Goal: Task Accomplishment & Management: Use online tool/utility

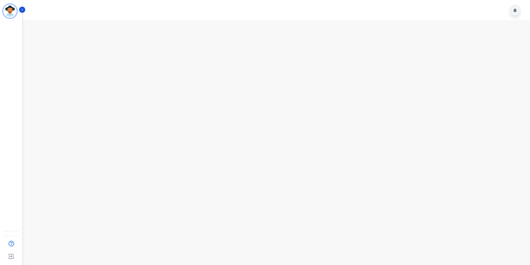
click at [518, 13] on div at bounding box center [515, 10] width 11 height 11
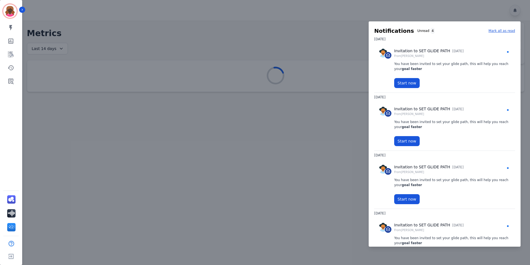
click at [75, 38] on div at bounding box center [265, 132] width 530 height 265
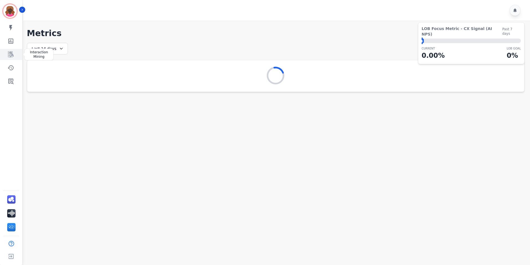
click at [16, 52] on link "Sidebar" at bounding box center [11, 54] width 21 height 11
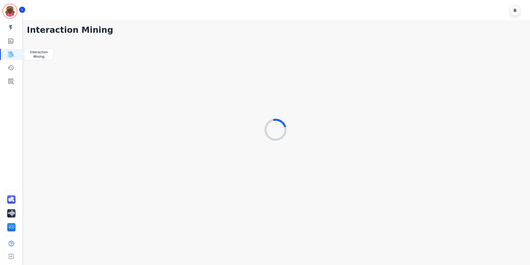
click at [15, 53] on link "Sidebar" at bounding box center [11, 54] width 21 height 11
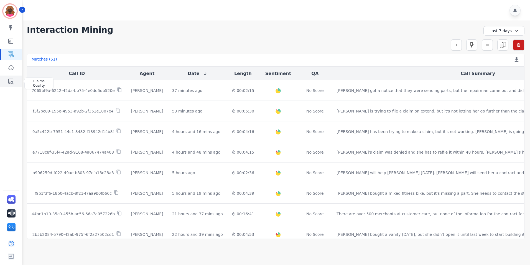
click at [14, 82] on icon "Sidebar" at bounding box center [10, 81] width 7 height 7
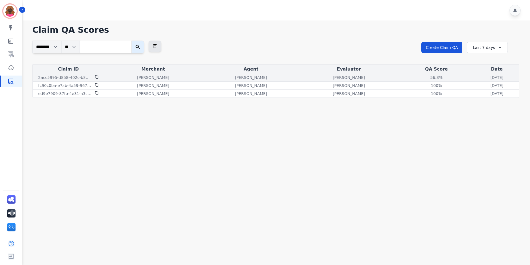
click at [91, 75] on p "2acc5995-d858-402c-b873-d97072c18291" at bounding box center [64, 78] width 53 height 6
click at [493, 72] on div "Date" at bounding box center [497, 69] width 41 height 7
click at [485, 77] on div "[DATE] [DATE] 9:29am" at bounding box center [497, 78] width 41 height 6
click at [151, 76] on p "[PERSON_NAME]" at bounding box center [153, 78] width 32 height 6
click at [59, 77] on p "2acc5995-d858-402c-b873-d97072c18291" at bounding box center [64, 78] width 53 height 6
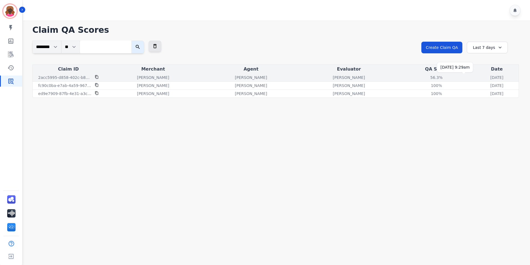
click at [491, 77] on p "[DATE]" at bounding box center [497, 78] width 13 height 6
click at [149, 76] on p "[PERSON_NAME]" at bounding box center [153, 78] width 32 height 6
drag, startPoint x: 149, startPoint y: 76, endPoint x: 152, endPoint y: 76, distance: 3.3
click at [150, 76] on p "[PERSON_NAME]" at bounding box center [153, 78] width 32 height 6
click at [168, 76] on div "[PERSON_NAME]" at bounding box center [153, 78] width 96 height 6
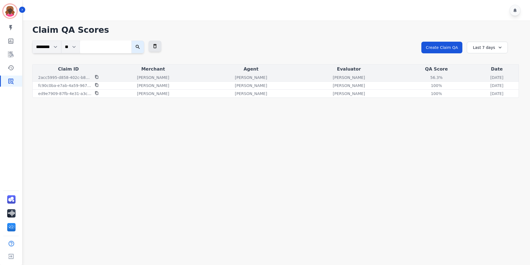
click at [203, 78] on div "[PERSON_NAME]" at bounding box center [251, 78] width 96 height 6
click at [82, 76] on p "2acc5995-d858-402c-b873-d97072c18291" at bounding box center [64, 78] width 53 height 6
click at [81, 76] on p "2acc5995-d858-402c-b873-d97072c18291" at bounding box center [64, 78] width 53 height 6
click at [80, 76] on p "2acc5995-d858-402c-b873-d97072c18291" at bounding box center [64, 78] width 53 height 6
drag, startPoint x: 80, startPoint y: 76, endPoint x: 77, endPoint y: 77, distance: 3.0
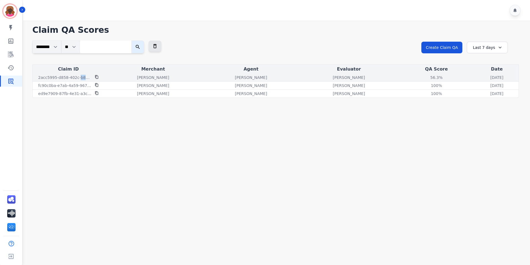
click at [77, 77] on p "2acc5995-d858-402c-b873-d97072c18291" at bounding box center [64, 78] width 53 height 6
click at [76, 77] on p "2acc5995-d858-402c-b873-d97072c18291" at bounding box center [64, 78] width 53 height 6
click at [73, 77] on p "2acc5995-d858-402c-b873-d97072c18291" at bounding box center [64, 78] width 53 height 6
click at [72, 72] on th "Claim ID" at bounding box center [69, 69] width 72 height 9
click at [73, 70] on div "Claim ID" at bounding box center [68, 69] width 69 height 7
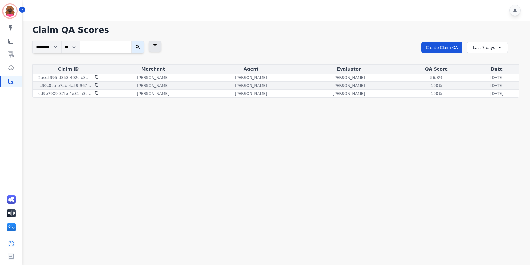
click at [206, 82] on td "[PERSON_NAME]" at bounding box center [251, 86] width 98 height 8
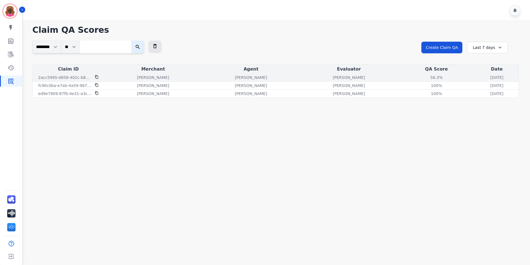
click at [182, 81] on td "[PERSON_NAME]" at bounding box center [153, 78] width 98 height 8
click at [205, 78] on div "[PERSON_NAME]" at bounding box center [251, 78] width 96 height 6
click at [475, 77] on td "[DATE] [DATE] 9:29am" at bounding box center [497, 78] width 44 height 8
click at [475, 74] on td "[DATE] [DATE] 9:29am" at bounding box center [497, 78] width 44 height 8
click at [484, 76] on div "[DATE] [DATE] 9:29am" at bounding box center [497, 78] width 41 height 6
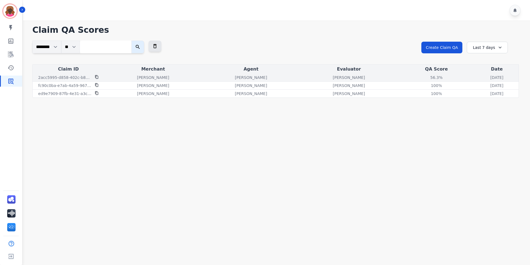
click at [487, 78] on div "[DATE] [DATE] 9:29am" at bounding box center [497, 78] width 41 height 6
click at [492, 46] on div "Last 7 days" at bounding box center [487, 48] width 41 height 12
click at [329, 64] on div "**********" at bounding box center [275, 52] width 487 height 24
click at [157, 77] on p "[PERSON_NAME]" at bounding box center [153, 78] width 32 height 6
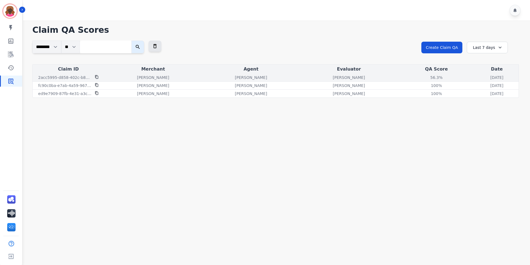
click at [240, 75] on div "[PERSON_NAME]" at bounding box center [251, 78] width 96 height 6
click at [235, 77] on p "[PERSON_NAME]" at bounding box center [251, 78] width 32 height 6
click at [57, 48] on select "********" at bounding box center [46, 46] width 29 height 13
drag, startPoint x: 152, startPoint y: 78, endPoint x: 148, endPoint y: 78, distance: 4.4
click at [152, 78] on p "[PERSON_NAME]" at bounding box center [153, 78] width 32 height 6
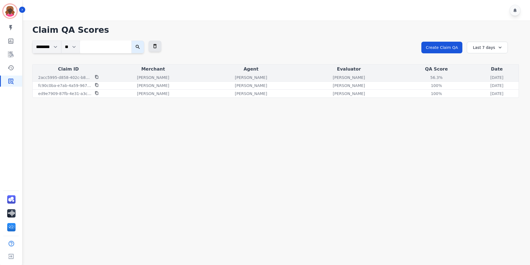
click at [95, 77] on icon at bounding box center [96, 77] width 3 height 4
click at [12, 61] on div "My skills My Metrics Interaction Mining Coaching History Claims Quality" at bounding box center [11, 54] width 22 height 64
click at [12, 66] on icon "Sidebar" at bounding box center [11, 67] width 6 height 5
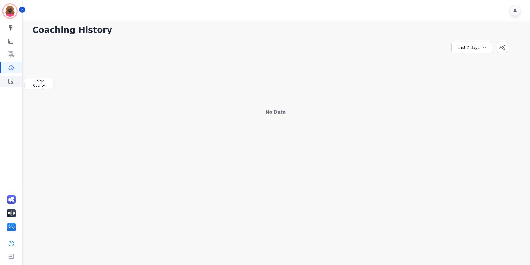
click at [12, 79] on icon "Sidebar" at bounding box center [10, 81] width 5 height 6
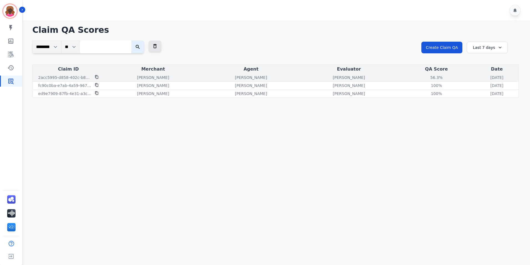
click at [139, 75] on p "[PERSON_NAME]" at bounding box center [153, 78] width 32 height 6
click at [151, 78] on p "[PERSON_NAME]" at bounding box center [153, 78] width 32 height 6
click at [90, 76] on p "2acc5995-d858-402c-b873-d97072c18291" at bounding box center [64, 78] width 53 height 6
click at [80, 78] on p "2acc5995-d858-402c-b873-d97072c18291" at bounding box center [64, 78] width 53 height 6
click at [68, 78] on p "2acc5995-d858-402c-b873-d97072c18291" at bounding box center [64, 78] width 53 height 6
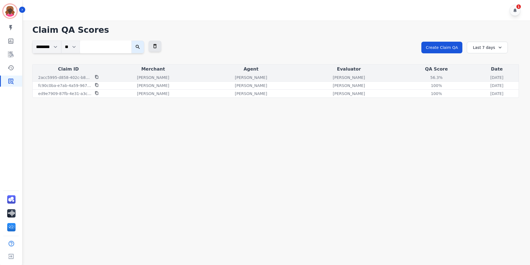
click at [477, 75] on div "[DATE] [DATE] 9:29am" at bounding box center [497, 78] width 41 height 6
click at [514, 11] on icon at bounding box center [515, 10] width 3 height 4
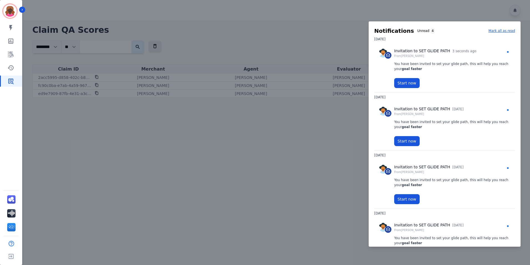
click at [257, 78] on div at bounding box center [265, 132] width 530 height 265
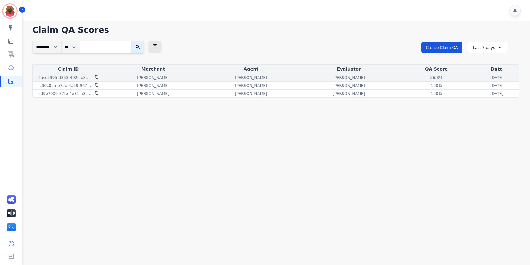
click at [491, 76] on p "[DATE]" at bounding box center [497, 78] width 13 height 6
drag, startPoint x: 448, startPoint y: 76, endPoint x: 395, endPoint y: 78, distance: 52.7
click at [401, 77] on div "56.3% See QA score details" at bounding box center [436, 78] width 75 height 6
click at [399, 77] on div "56.3% See QA score details" at bounding box center [436, 78] width 75 height 6
click at [424, 77] on div "56.3%" at bounding box center [436, 78] width 25 height 6
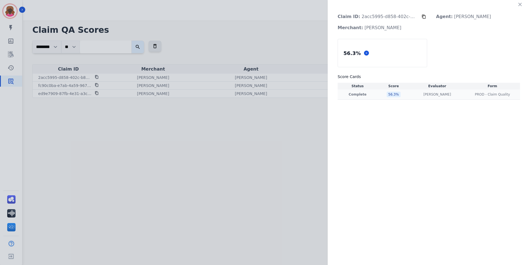
click at [399, 92] on td "56.3 %" at bounding box center [394, 94] width 32 height 10
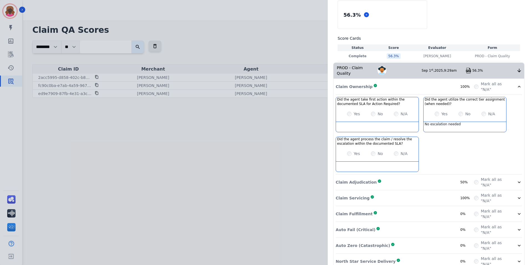
scroll to position [43, 0]
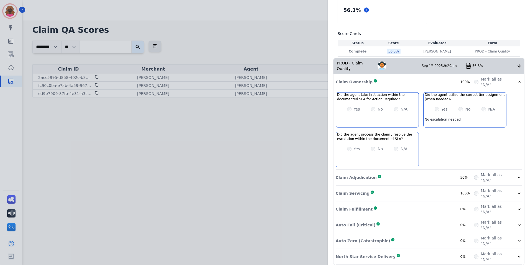
click at [441, 174] on div "Claim Adjudication Complete 50%" at bounding box center [405, 177] width 138 height 11
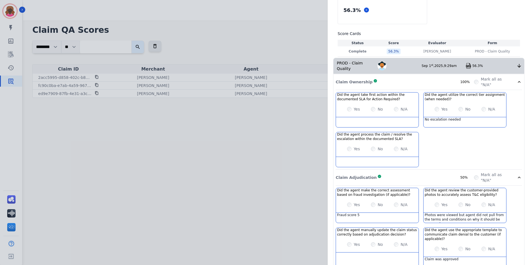
click at [441, 174] on div "Claim Adjudication Complete 50%" at bounding box center [405, 177] width 138 height 11
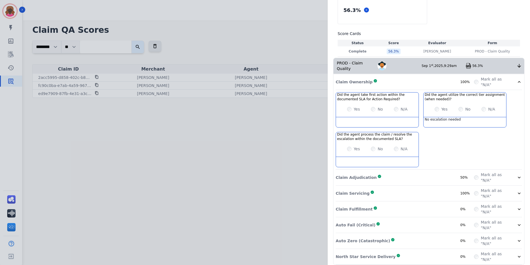
drag, startPoint x: 441, startPoint y: 174, endPoint x: 499, endPoint y: 172, distance: 58.0
click at [499, 172] on label "Mark all as "N/A"" at bounding box center [495, 177] width 29 height 11
click at [517, 174] on icon at bounding box center [520, 177] width 6 height 6
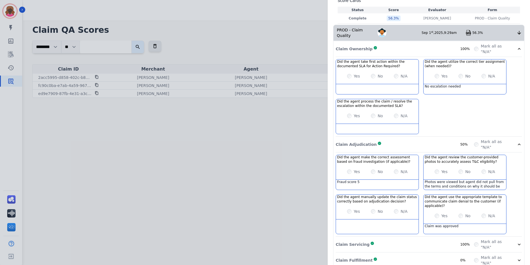
scroll to position [127, 0]
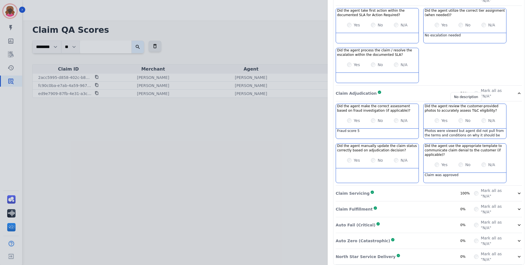
click at [468, 104] on h3 "Did the agent review the customer-provided photos to accurately assess T&C elig…" at bounding box center [465, 108] width 80 height 9
click at [182, 212] on div "Claim ID: 2acc5995-d858-402c-b873-d97072c18291 Agent: [PERSON_NAME]: [PERSON_NA…" at bounding box center [265, 132] width 530 height 265
